Goal: Answer question/provide support

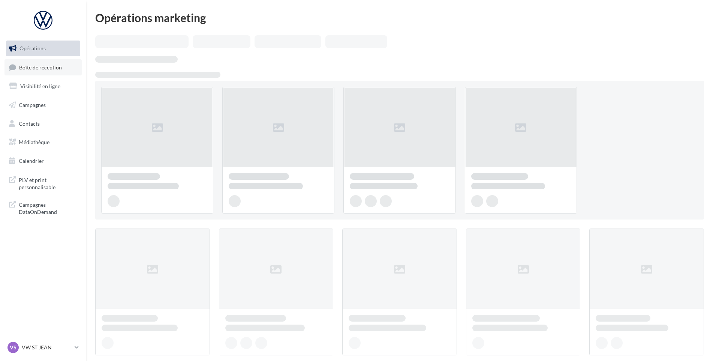
click at [60, 65] on span "Boîte de réception" at bounding box center [40, 67] width 43 height 6
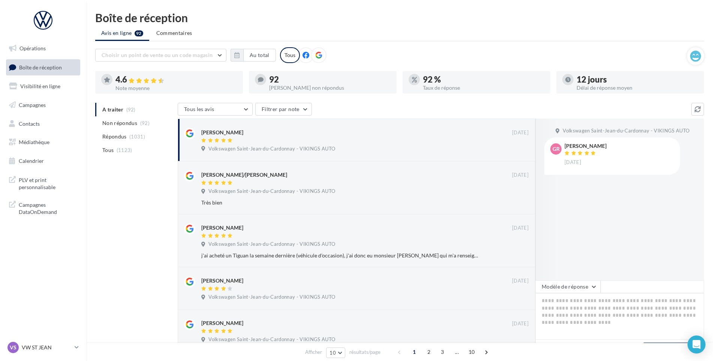
click at [135, 140] on li "Répondus (1031)" at bounding box center [134, 136] width 79 height 13
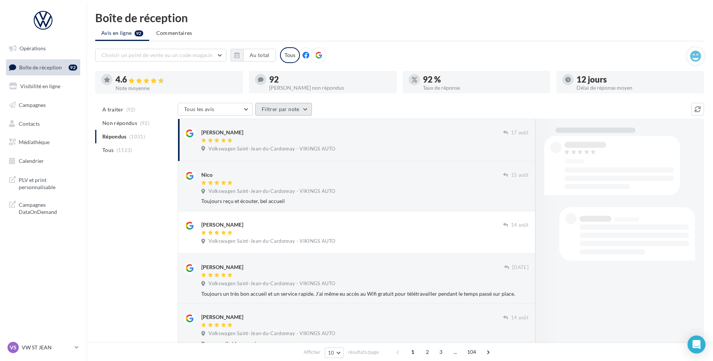
click at [291, 108] on button "Filtrer par note" at bounding box center [283, 109] width 57 height 13
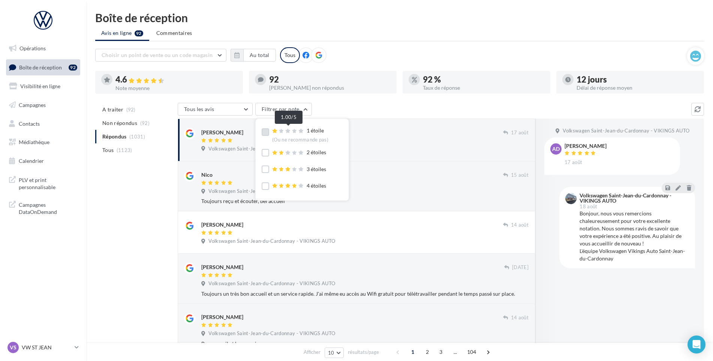
click at [289, 129] on icon at bounding box center [287, 131] width 5 height 4
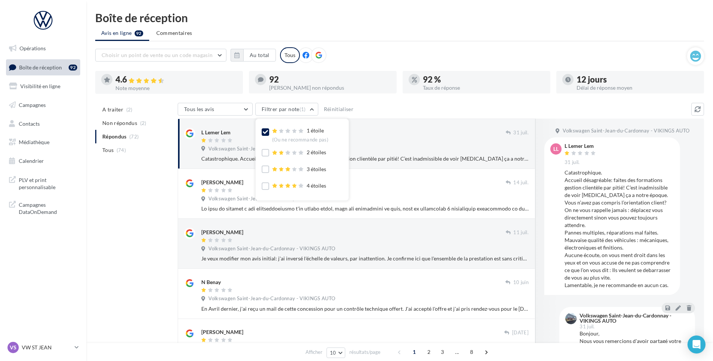
click at [147, 243] on div "A traiter (2) Non répondus (2) Répondus (72) Tous (74) Tous les avis Tous les a…" at bounding box center [399, 367] width 609 height 528
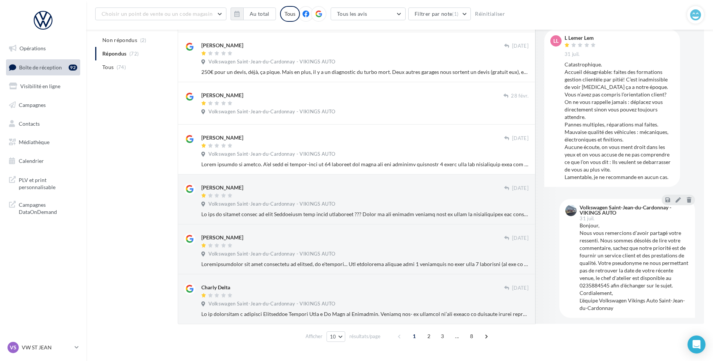
scroll to position [300, 0]
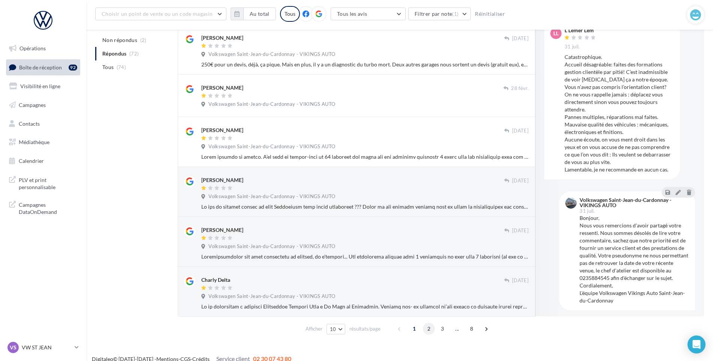
click at [424, 329] on span "2" at bounding box center [429, 328] width 12 height 12
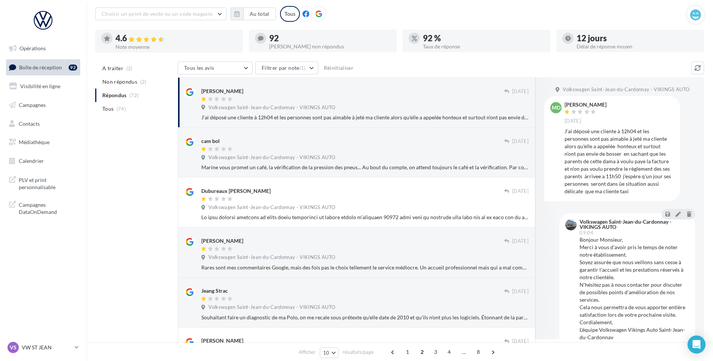
scroll to position [37, 0]
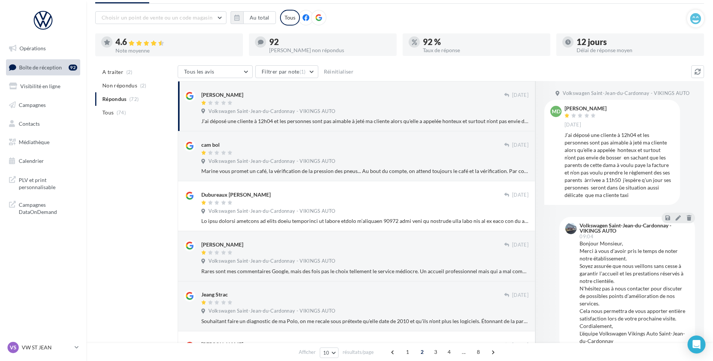
click at [373, 102] on div at bounding box center [352, 103] width 303 height 6
click at [687, 217] on icon at bounding box center [689, 217] width 4 height 5
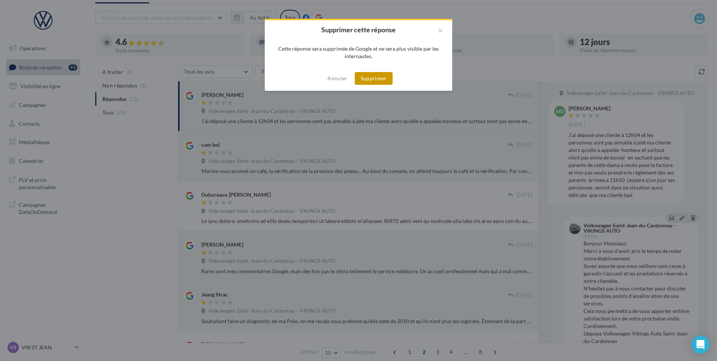
click at [375, 83] on button "Supprimer" at bounding box center [374, 78] width 38 height 13
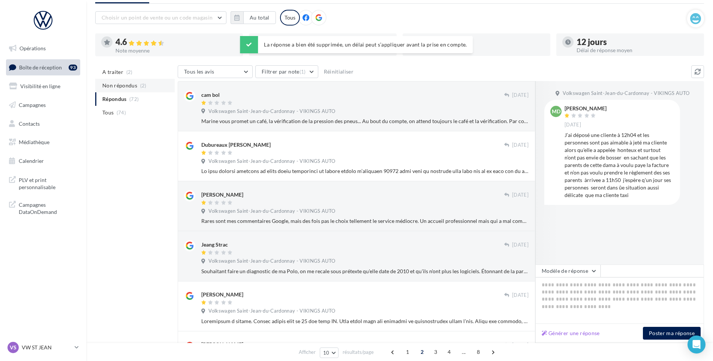
click at [122, 82] on span "Non répondus" at bounding box center [119, 85] width 35 height 7
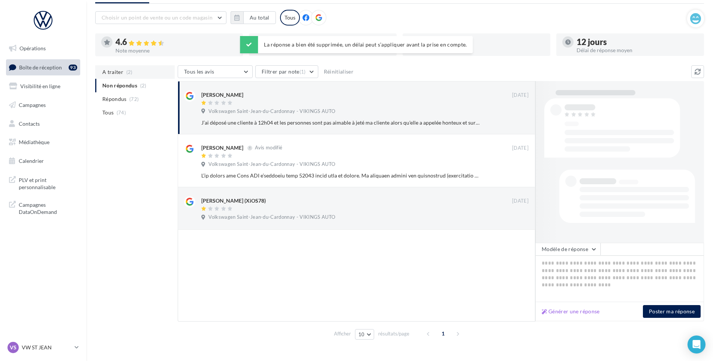
click at [120, 75] on span "A traiter" at bounding box center [112, 71] width 21 height 7
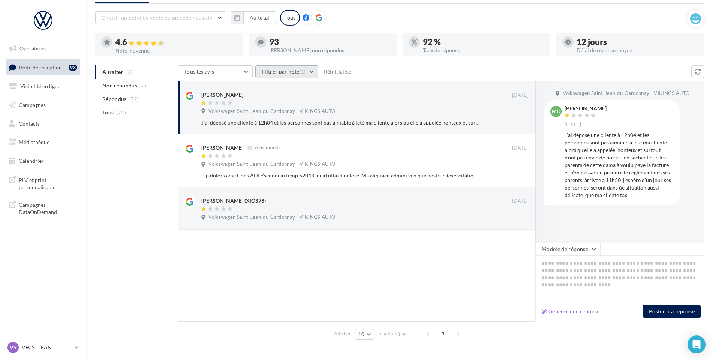
click at [306, 71] on button "Filtrer par note (1)" at bounding box center [286, 71] width 63 height 13
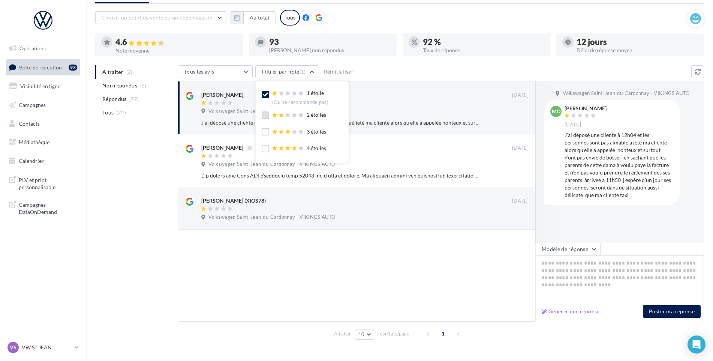
click at [267, 112] on label at bounding box center [265, 114] width 7 height 7
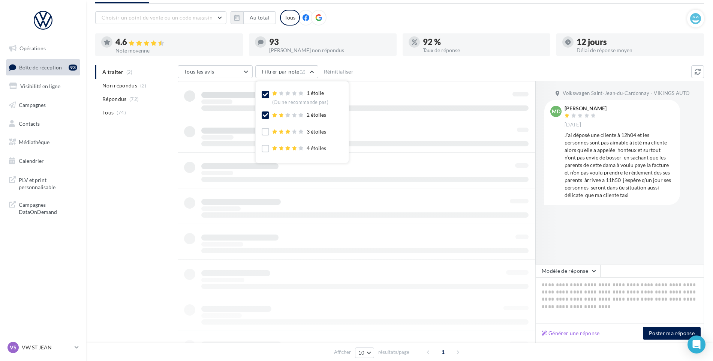
click at [265, 129] on label at bounding box center [265, 131] width 7 height 7
click at [263, 142] on div "1 étoile (Ou ne recommande pas) 2 étoiles 3 étoiles 4 étoiles 5 étoiles (Ou rec…" at bounding box center [302, 132] width 81 height 90
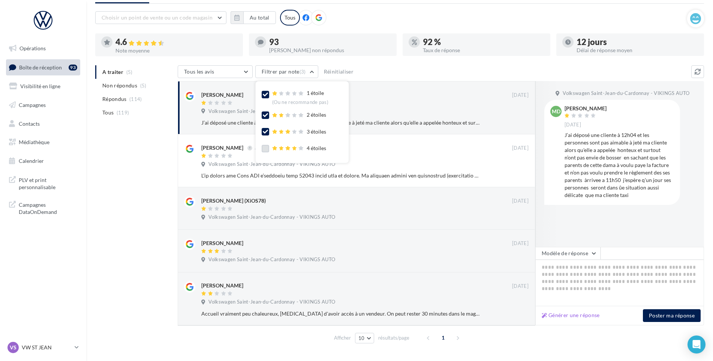
click at [265, 147] on label at bounding box center [265, 148] width 7 height 7
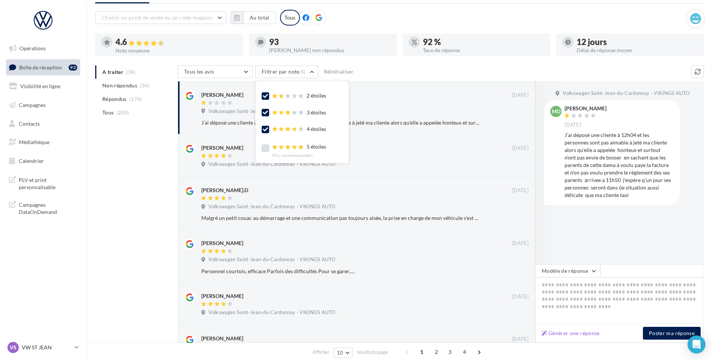
scroll to position [21, 0]
click at [265, 143] on label at bounding box center [265, 145] width 7 height 7
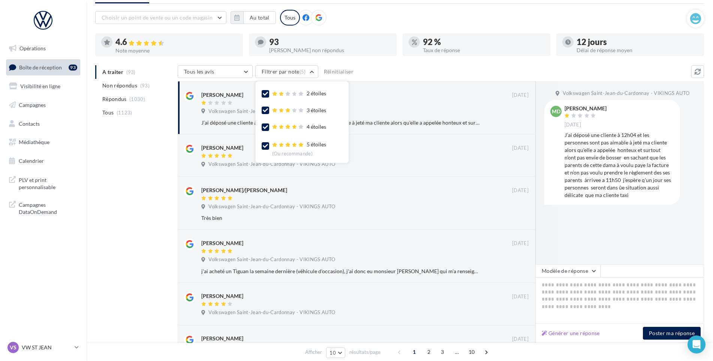
click at [411, 75] on div "Tous les avis Tous les avis Avis avec commentaire Avis sans commentaire Filtrer…" at bounding box center [435, 72] width 514 height 14
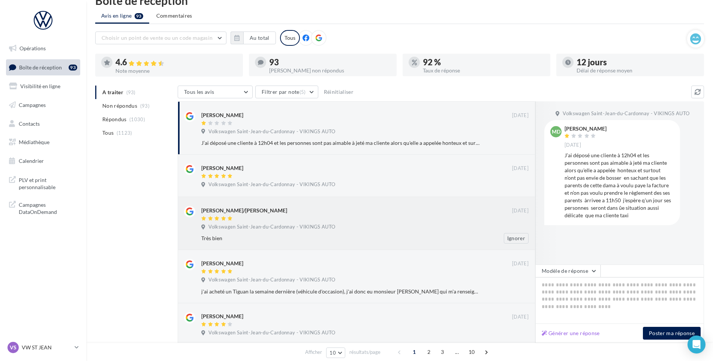
scroll to position [0, 0]
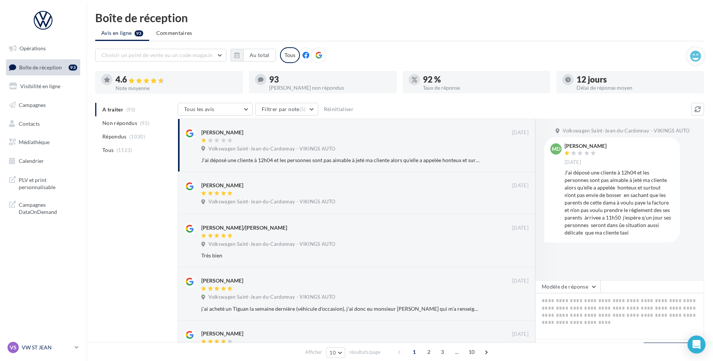
click at [36, 343] on p "VW ST JEAN" at bounding box center [47, 346] width 50 height 7
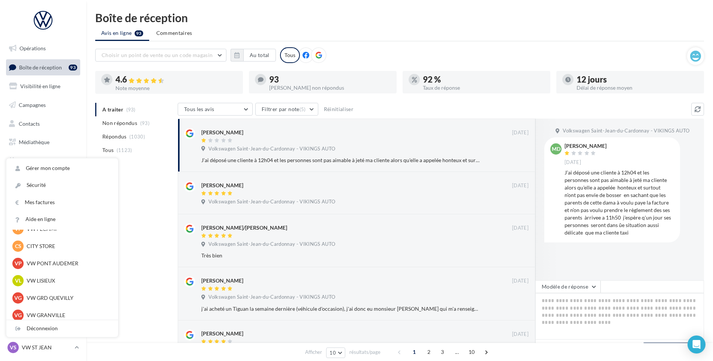
scroll to position [187, 0]
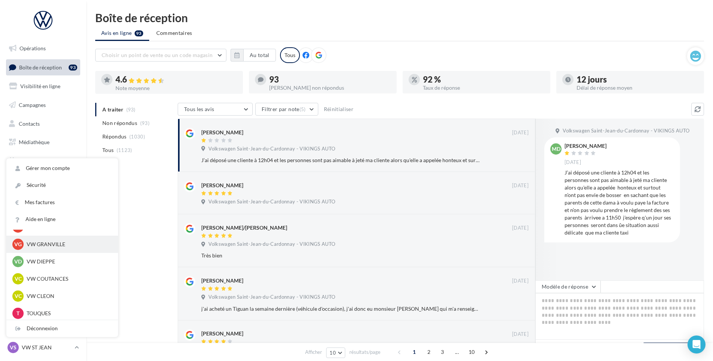
click at [47, 246] on p "VW GRANVILLE" at bounding box center [68, 243] width 82 height 7
